Goal: Task Accomplishment & Management: Use online tool/utility

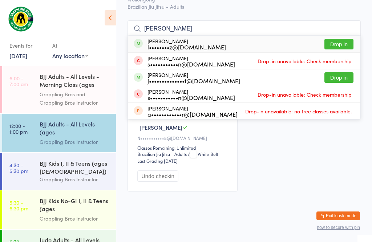
type input "[PERSON_NAME]"
click at [344, 39] on button "Drop in" at bounding box center [339, 44] width 29 height 11
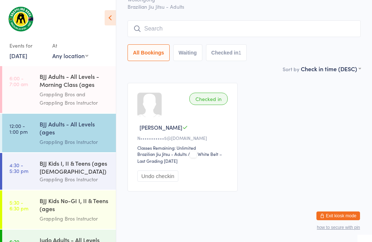
scroll to position [53, 0]
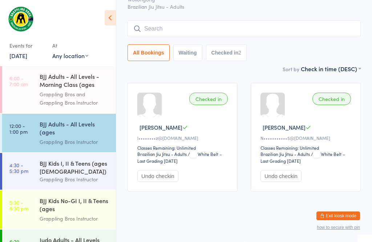
click at [161, 20] on input "search" at bounding box center [244, 28] width 233 height 17
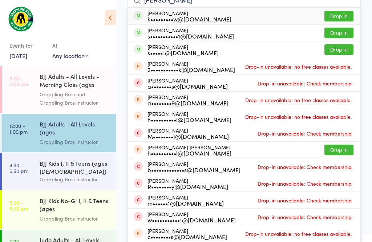
scroll to position [72, 0]
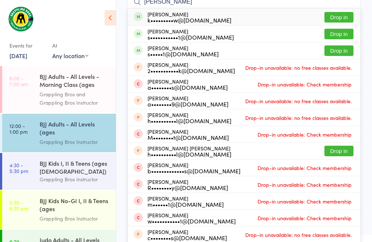
type input "[PERSON_NAME]"
click at [334, 49] on button "Drop in" at bounding box center [339, 50] width 29 height 11
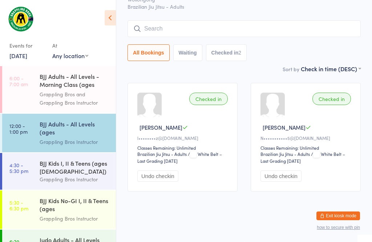
scroll to position [53, 0]
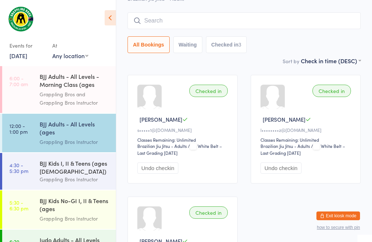
click at [240, 19] on input "search" at bounding box center [244, 20] width 233 height 17
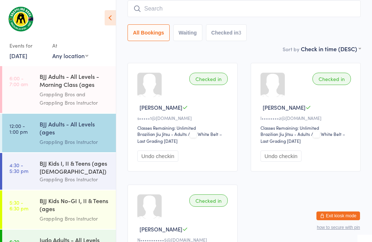
scroll to position [66, 0]
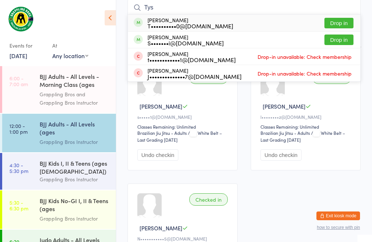
type input "Tys"
click at [345, 24] on button "Drop in" at bounding box center [339, 23] width 29 height 11
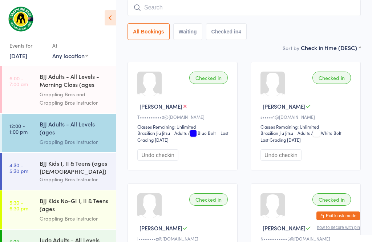
click at [174, 2] on input "search" at bounding box center [244, 7] width 233 height 17
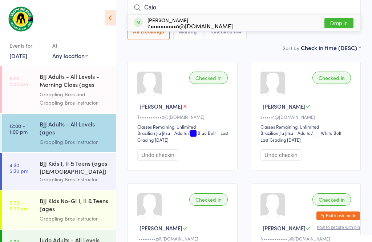
type input "Caio"
click at [203, 23] on div "c••••••••••o@[DOMAIN_NAME]" at bounding box center [190, 26] width 85 height 6
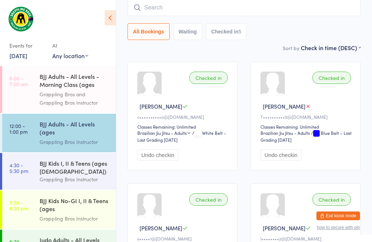
click at [216, 7] on input "search" at bounding box center [244, 7] width 233 height 17
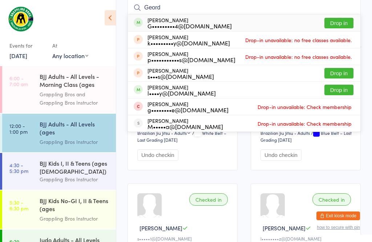
type input "Geord"
click at [341, 22] on button "Drop in" at bounding box center [339, 23] width 29 height 11
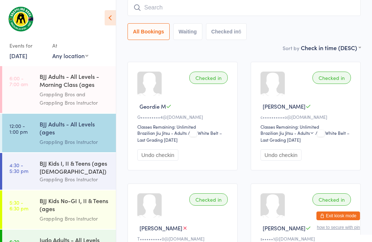
click at [73, 135] on div "BJJ Adults - All Levels (ages [DEMOGRAPHIC_DATA]+)" at bounding box center [75, 129] width 70 height 18
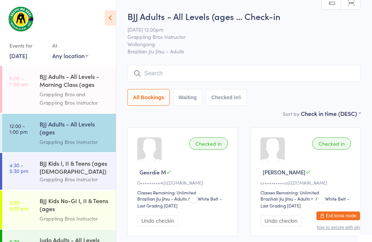
click at [159, 70] on input "search" at bounding box center [244, 73] width 233 height 17
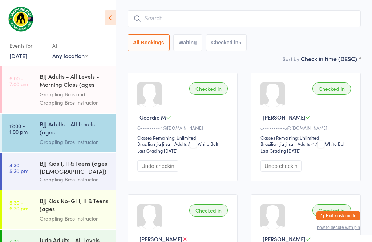
scroll to position [66, 0]
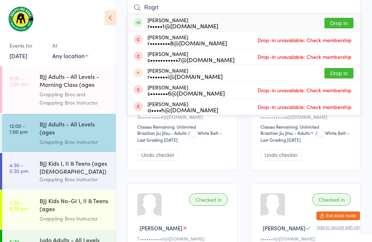
type input "Rogrt"
click at [340, 20] on button "Drop in" at bounding box center [339, 23] width 29 height 11
